Goal: Navigation & Orientation: Find specific page/section

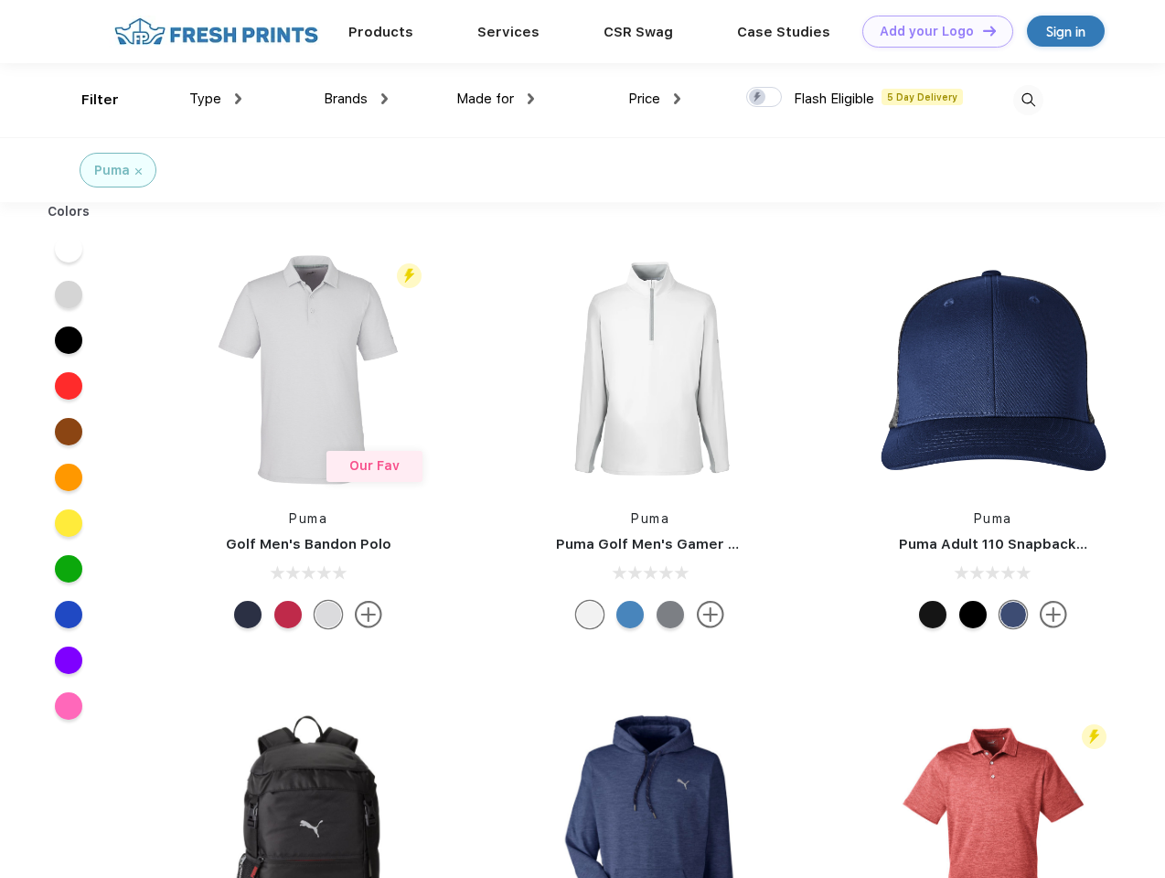
scroll to position [1, 0]
click at [931, 31] on link "Add your Logo Design Tool" at bounding box center [937, 32] width 151 height 32
click at [0, 0] on div "Design Tool" at bounding box center [0, 0] width 0 height 0
click at [981, 30] on link "Add your Logo Design Tool" at bounding box center [937, 32] width 151 height 32
click at [88, 100] on div "Filter" at bounding box center [99, 100] width 37 height 21
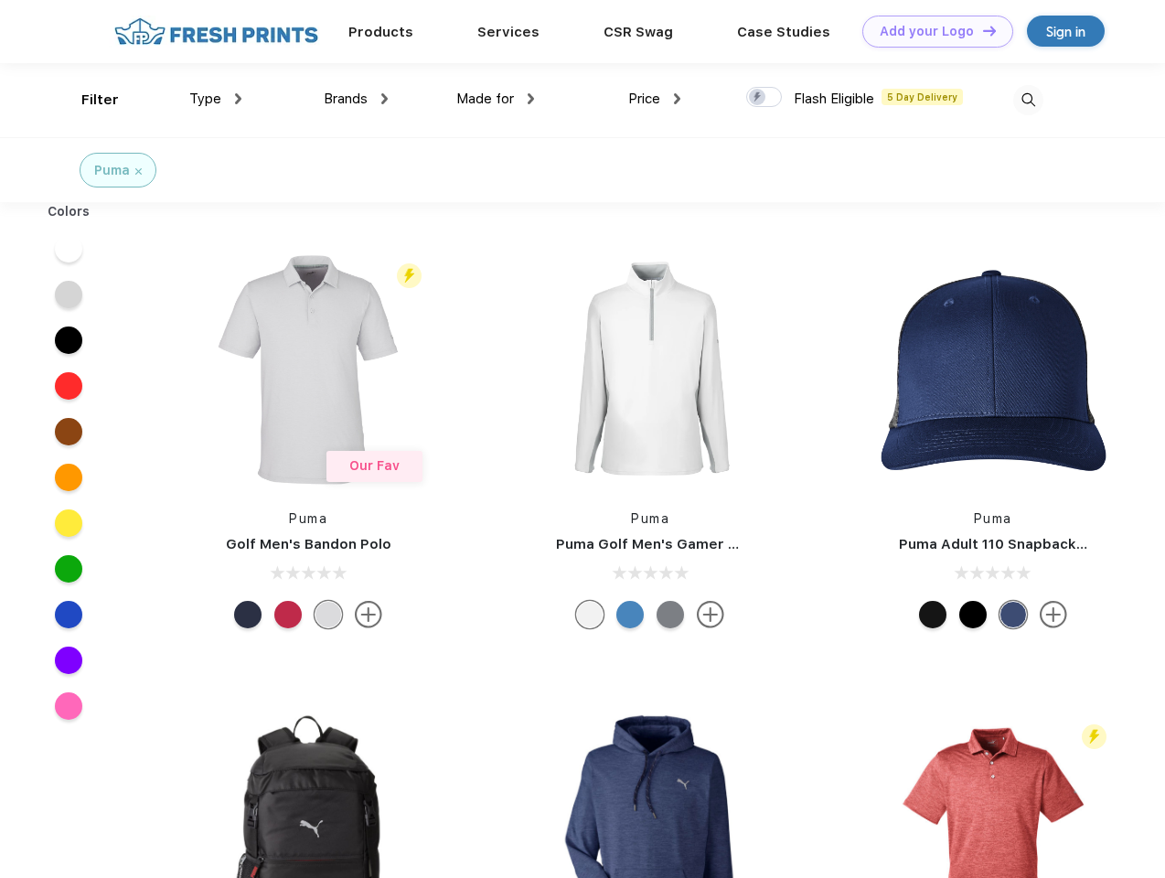
click at [216, 99] on span "Type" at bounding box center [205, 99] width 32 height 16
click at [356, 99] on span "Brands" at bounding box center [346, 99] width 44 height 16
click at [496, 99] on span "Made for" at bounding box center [485, 99] width 58 height 16
click at [655, 99] on span "Price" at bounding box center [644, 99] width 32 height 16
click at [764, 98] on div at bounding box center [764, 97] width 36 height 20
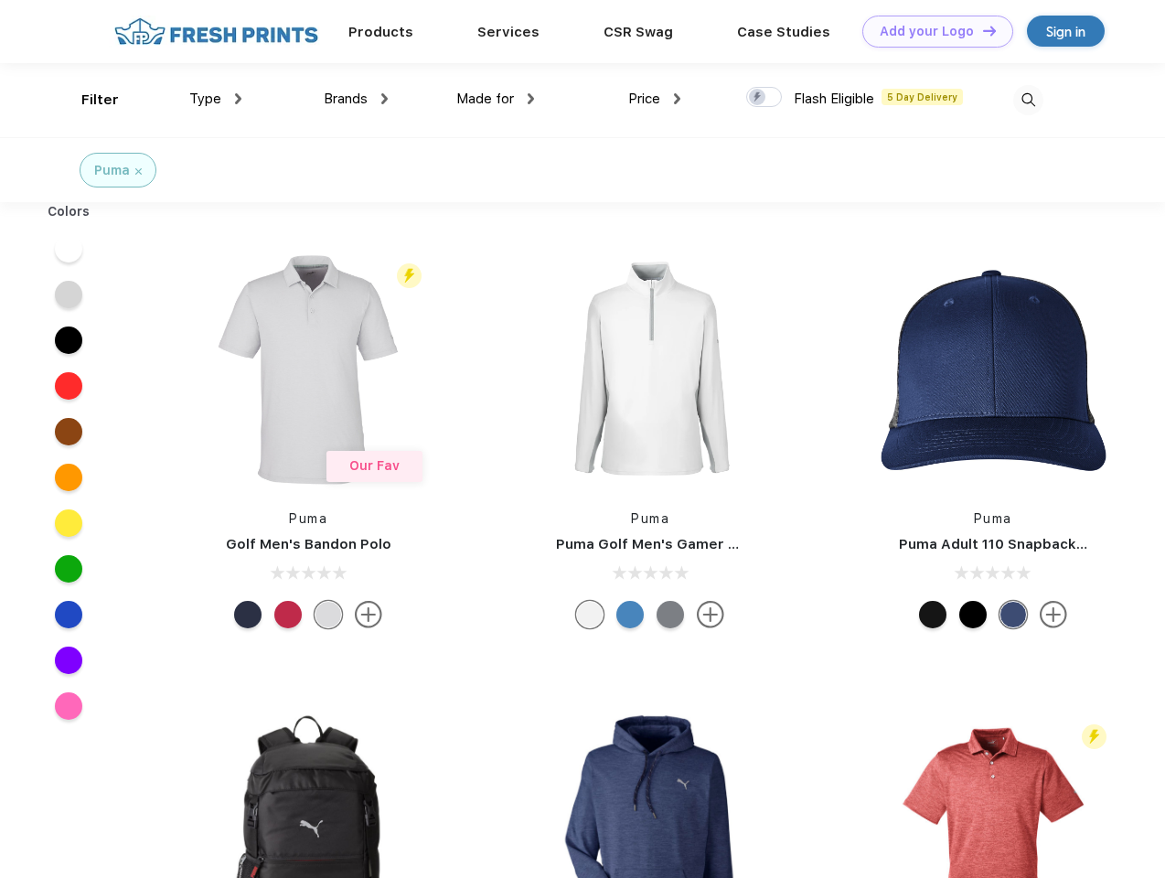
click at [758, 98] on input "checkbox" at bounding box center [752, 92] width 12 height 12
click at [1028, 100] on img at bounding box center [1028, 100] width 30 height 30
